Goal: Find specific page/section: Find specific page/section

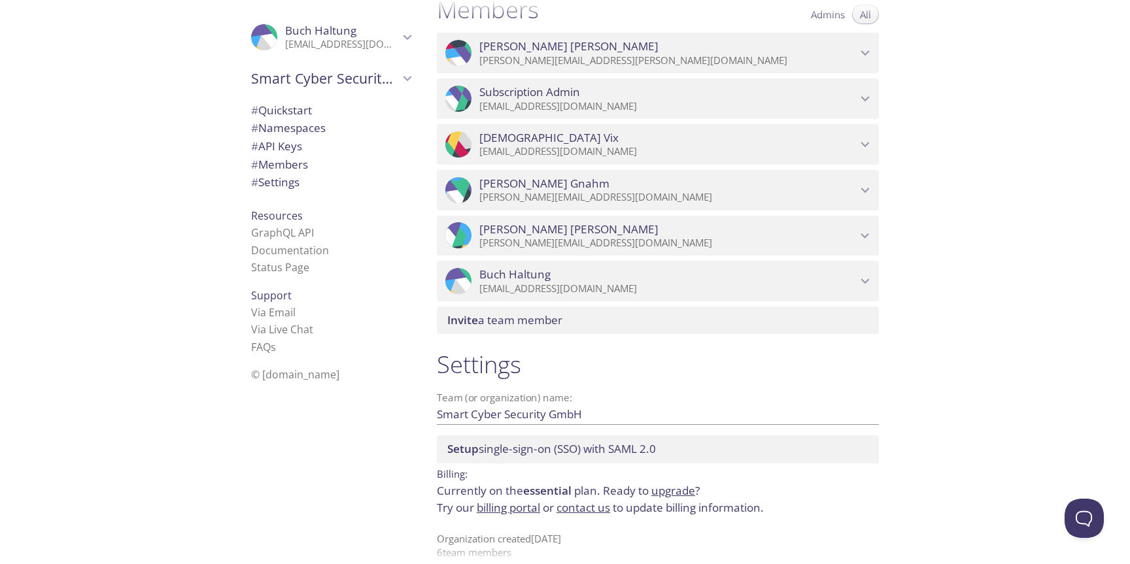
scroll to position [611, 0]
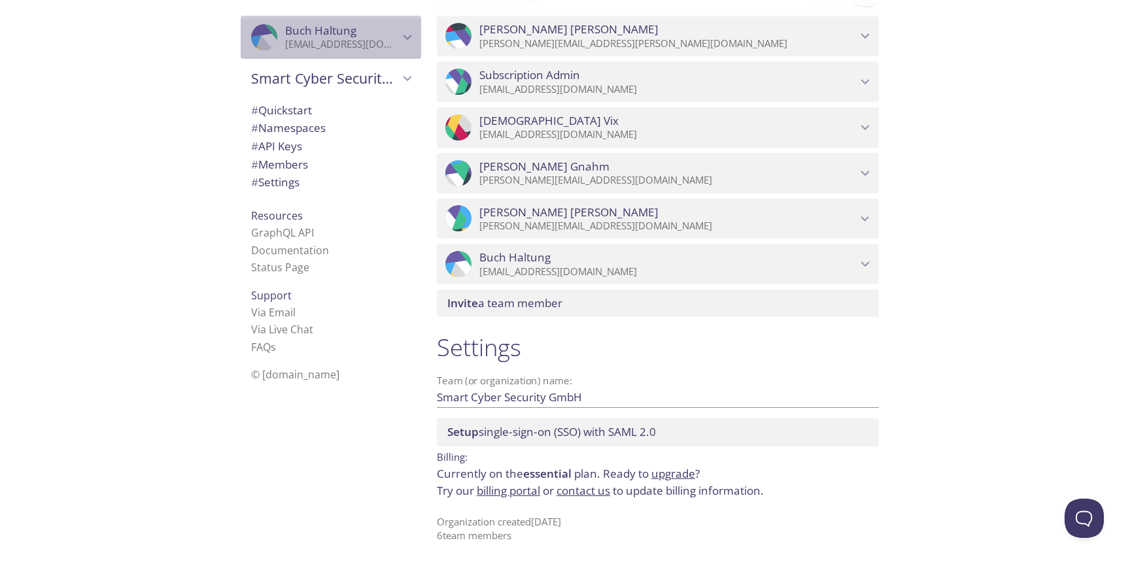
click at [401, 39] on icon "Buch Haltung" at bounding box center [407, 37] width 17 height 17
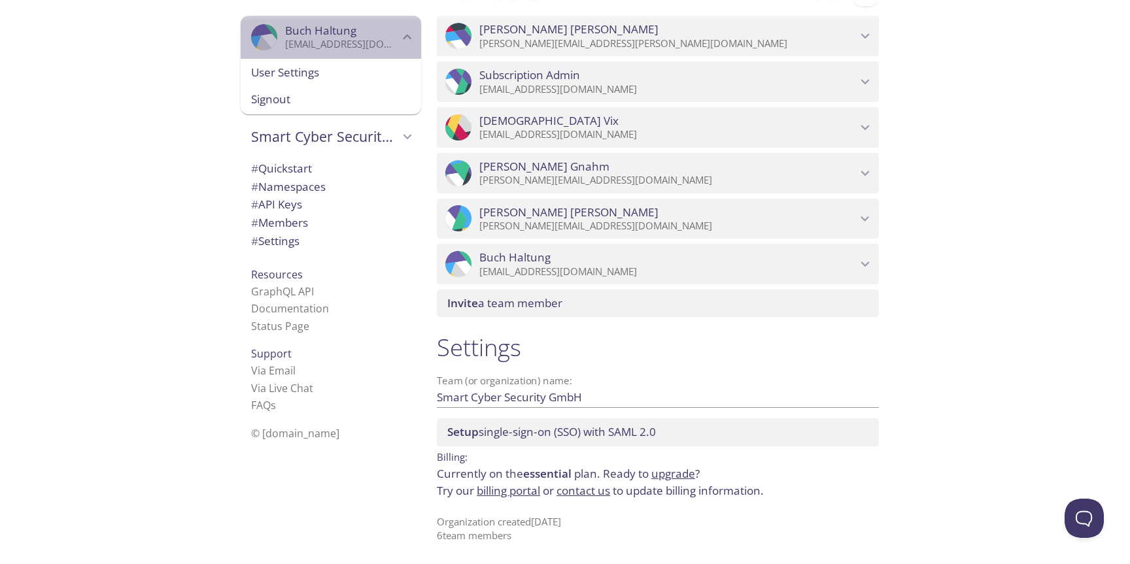
click at [396, 42] on p "[EMAIL_ADDRESS][DOMAIN_NAME]" at bounding box center [342, 44] width 114 height 13
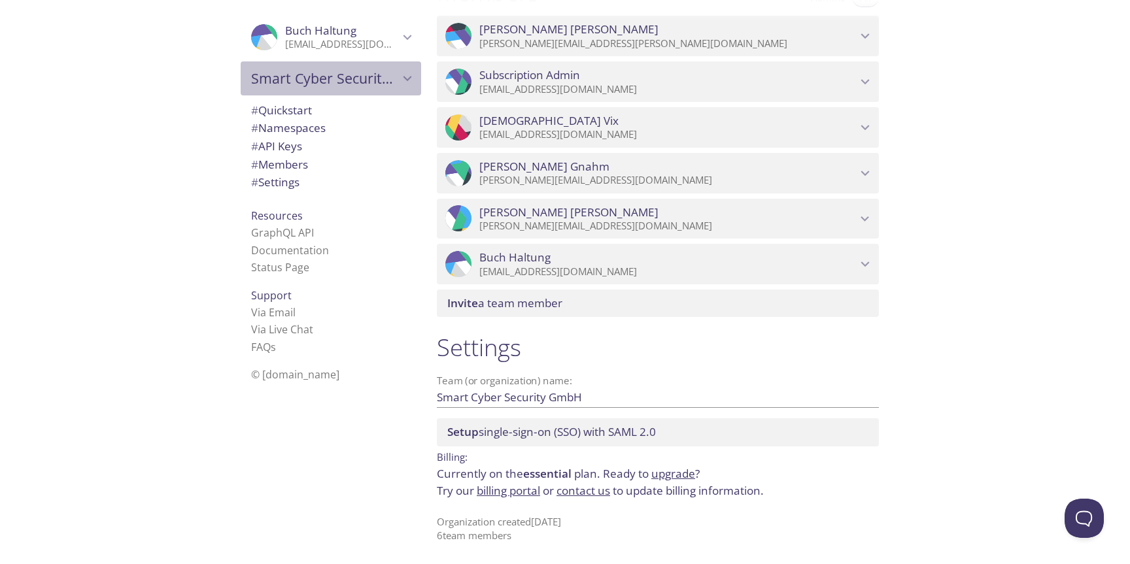
click at [407, 67] on div "Smart Cyber Security GmbH" at bounding box center [331, 78] width 180 height 34
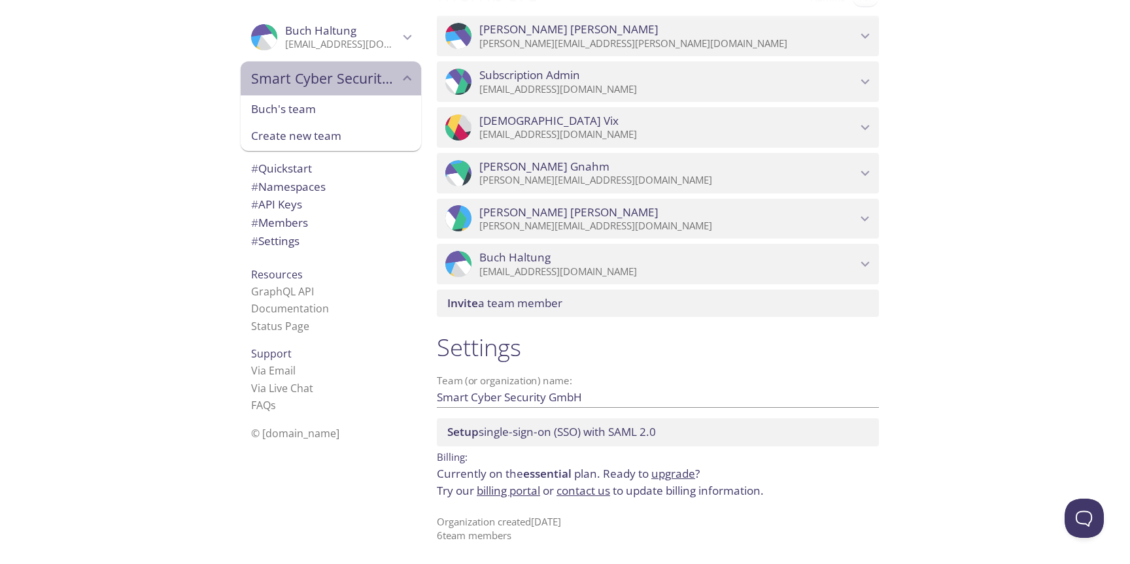
click at [407, 80] on icon "Smart Cyber Security GmbH" at bounding box center [407, 78] width 17 height 17
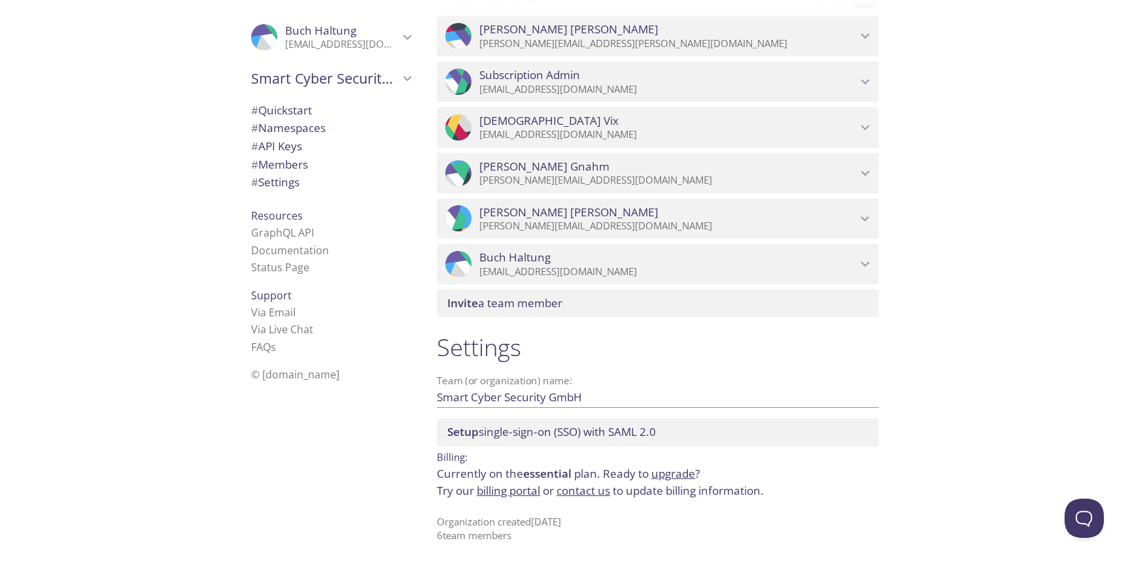
click at [516, 490] on link "billing portal" at bounding box center [508, 490] width 63 height 15
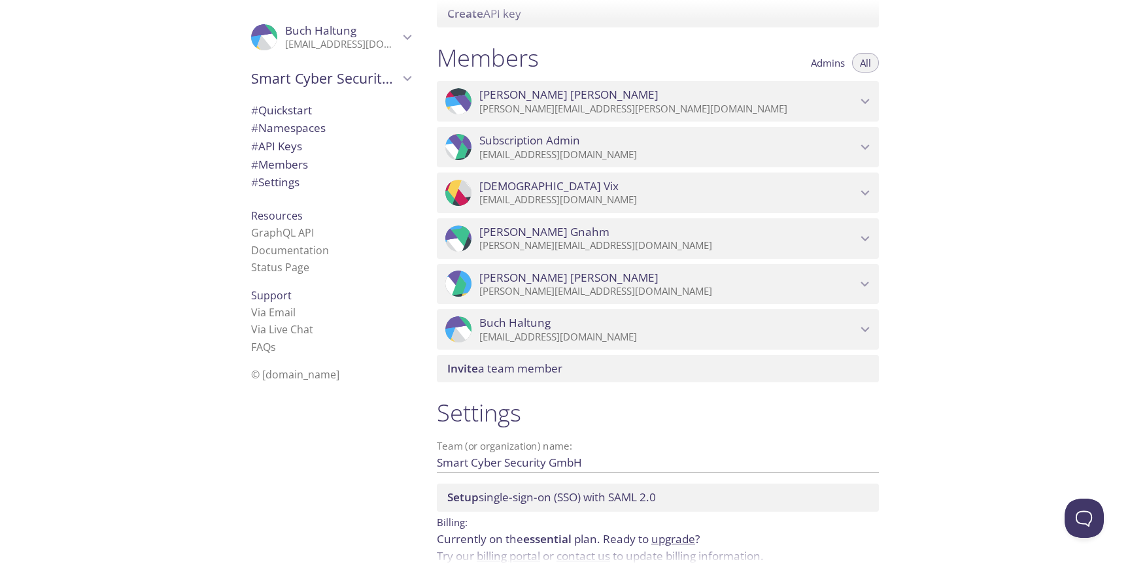
scroll to position [569, 0]
